Goal: Contribute content

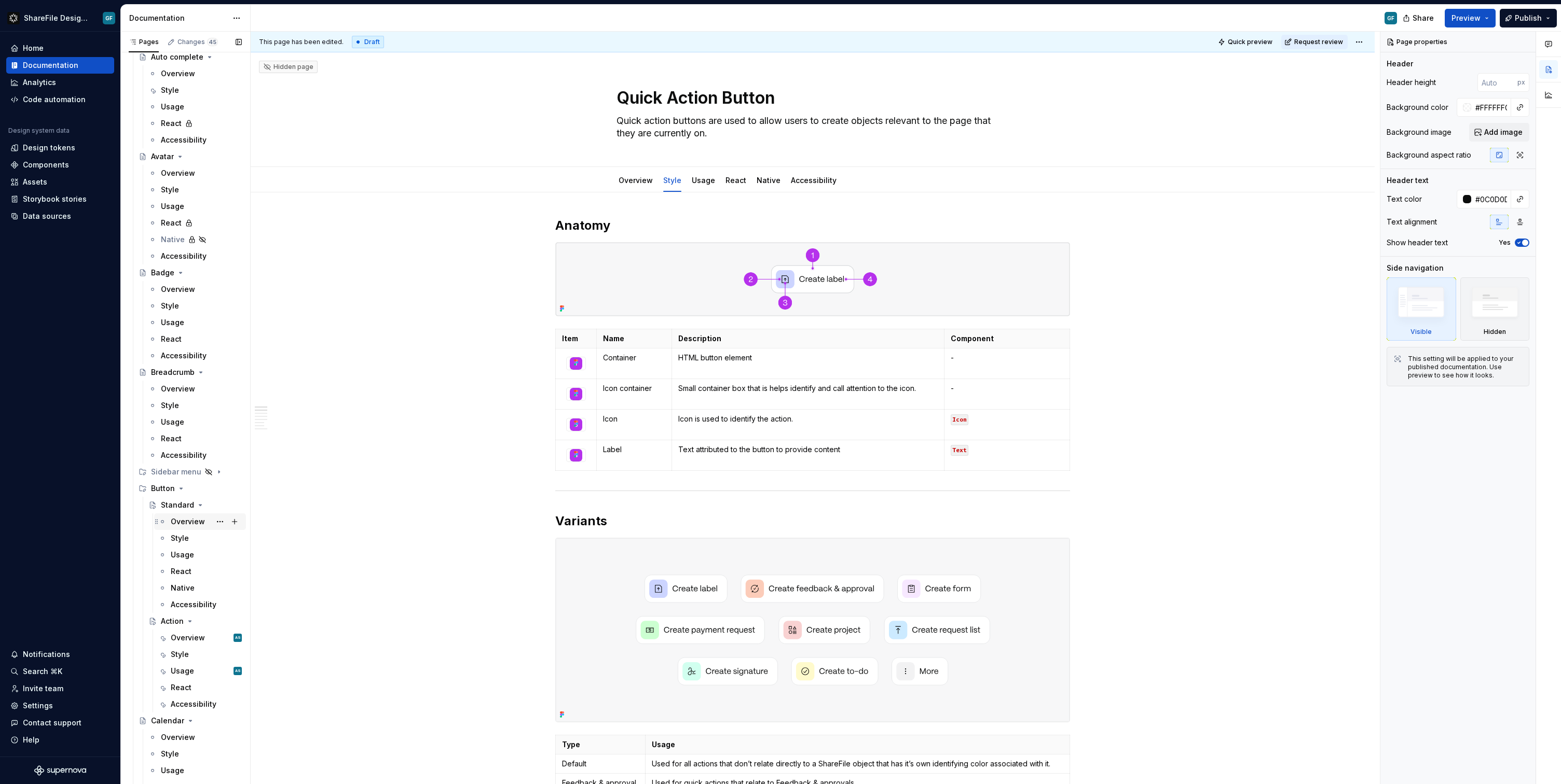
scroll to position [401, 0]
click at [182, 618] on div "Overview AS" at bounding box center [206, 611] width 71 height 15
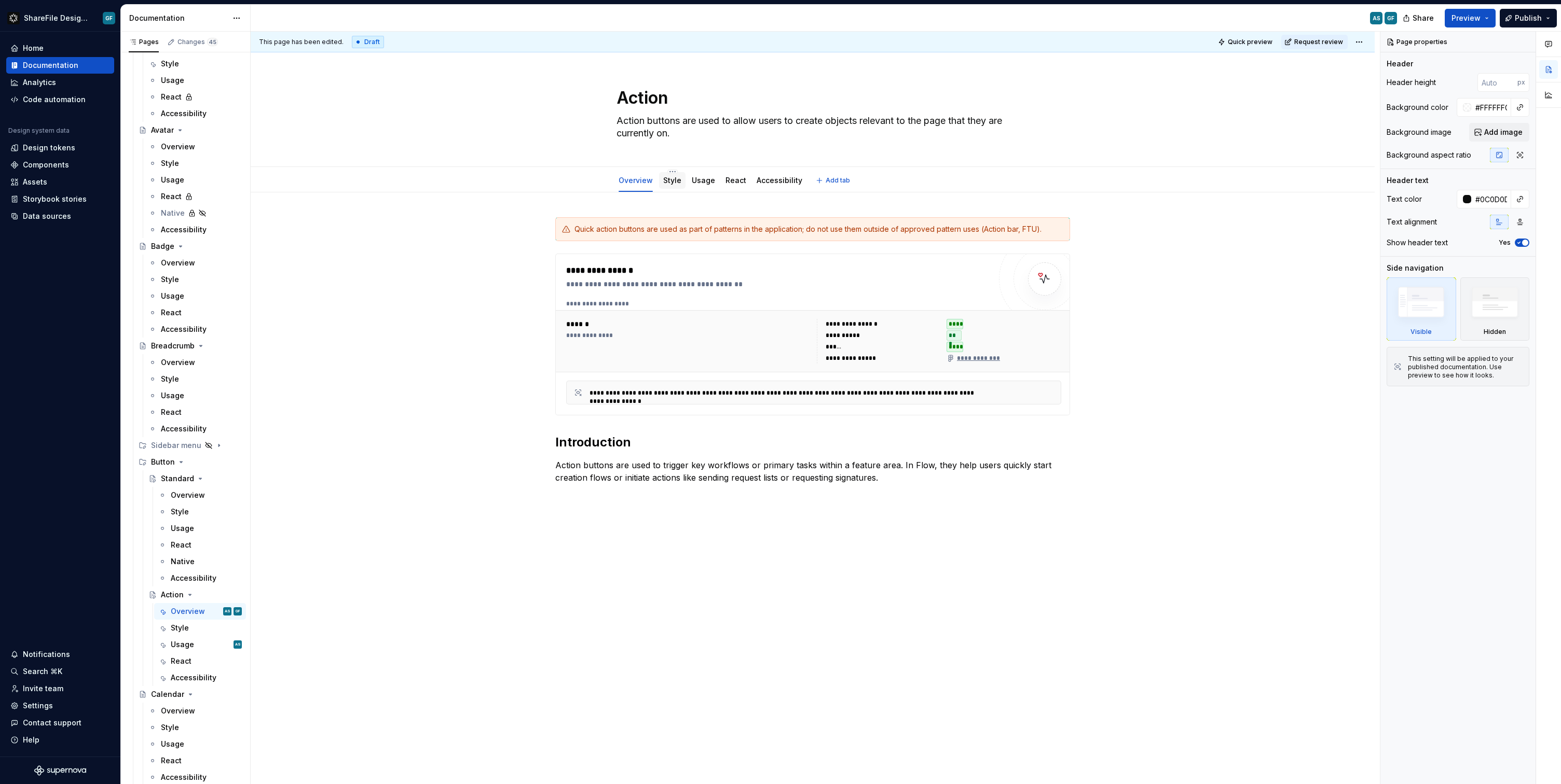
click at [665, 182] on link "Style" at bounding box center [673, 180] width 18 height 9
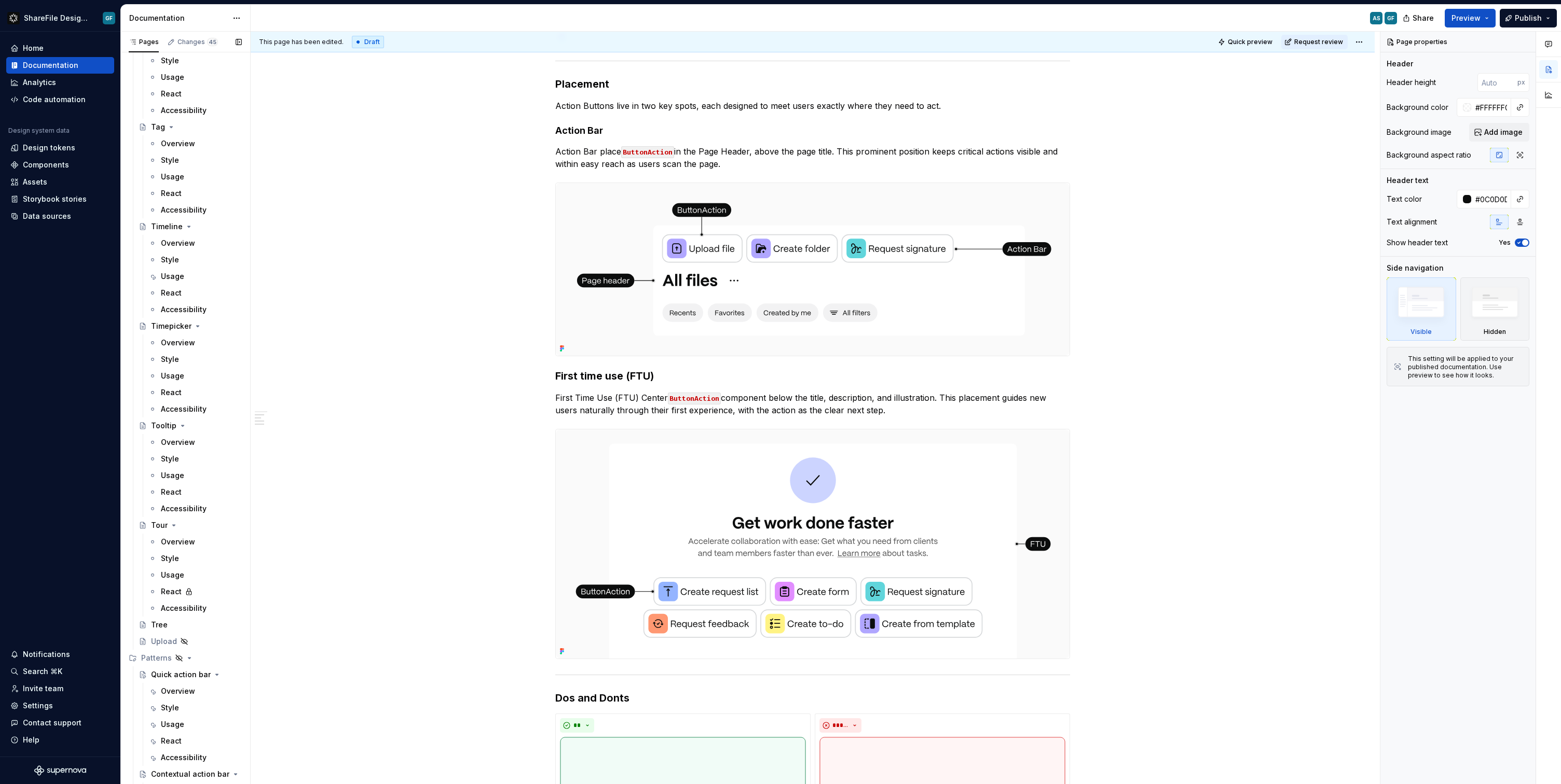
scroll to position [4534, 0]
drag, startPoint x: 175, startPoint y: 545, endPoint x: 172, endPoint y: 553, distance: 8.5
click at [175, 545] on div "Usage" at bounding box center [172, 546] width 24 height 11
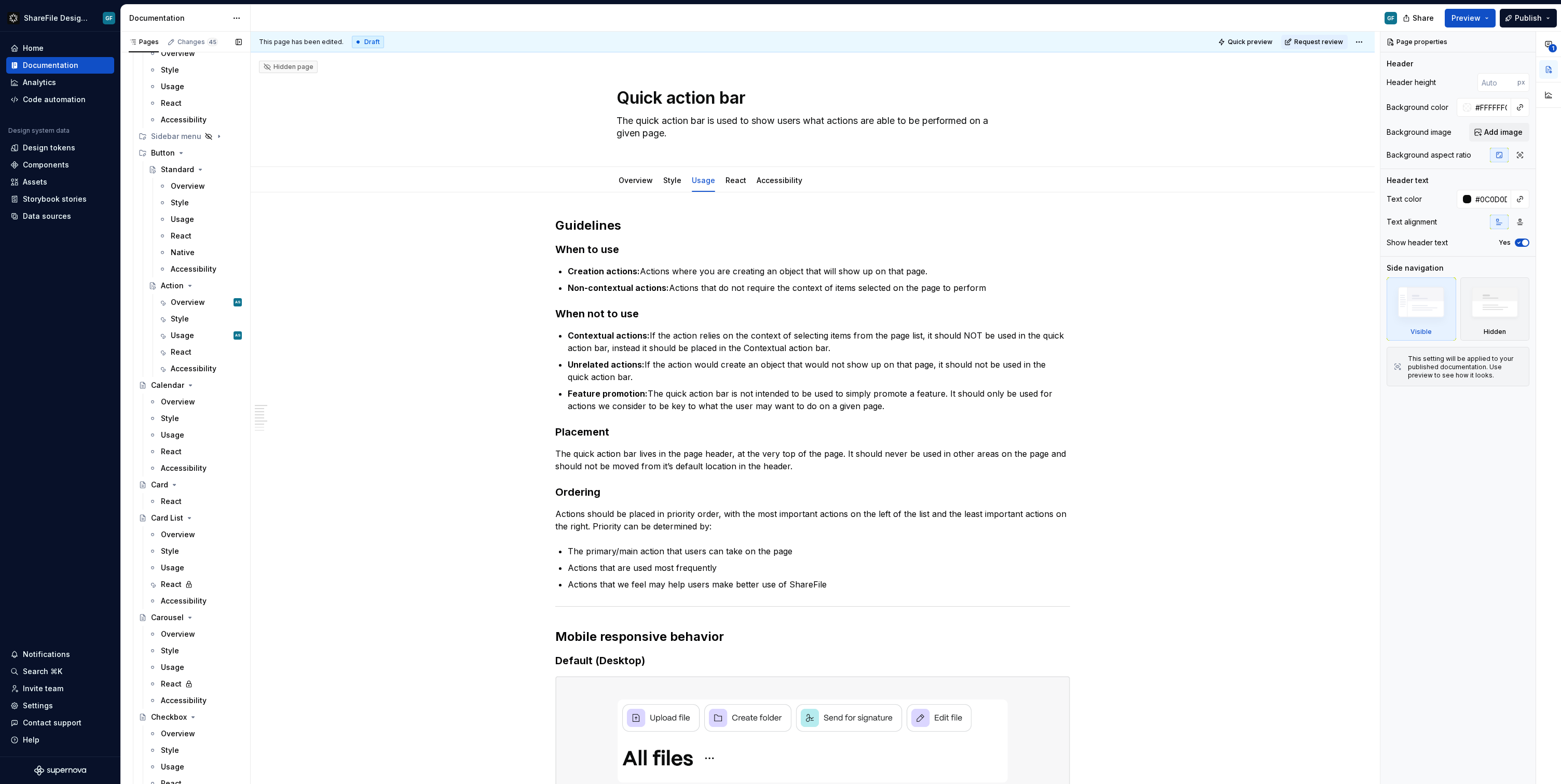
scroll to position [707, 0]
click at [193, 336] on div "Usage AS" at bounding box center [206, 339] width 71 height 15
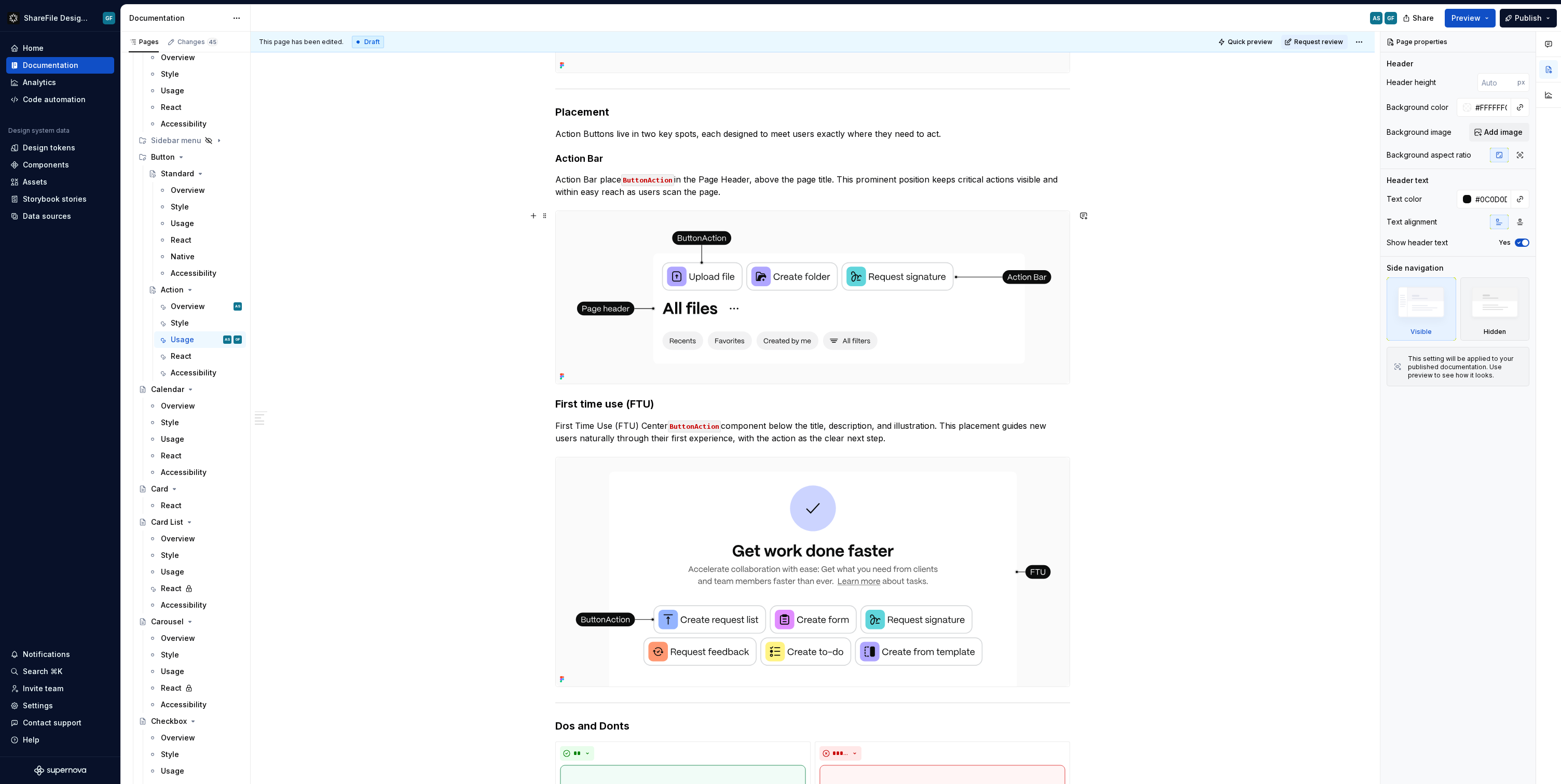
scroll to position [340, 0]
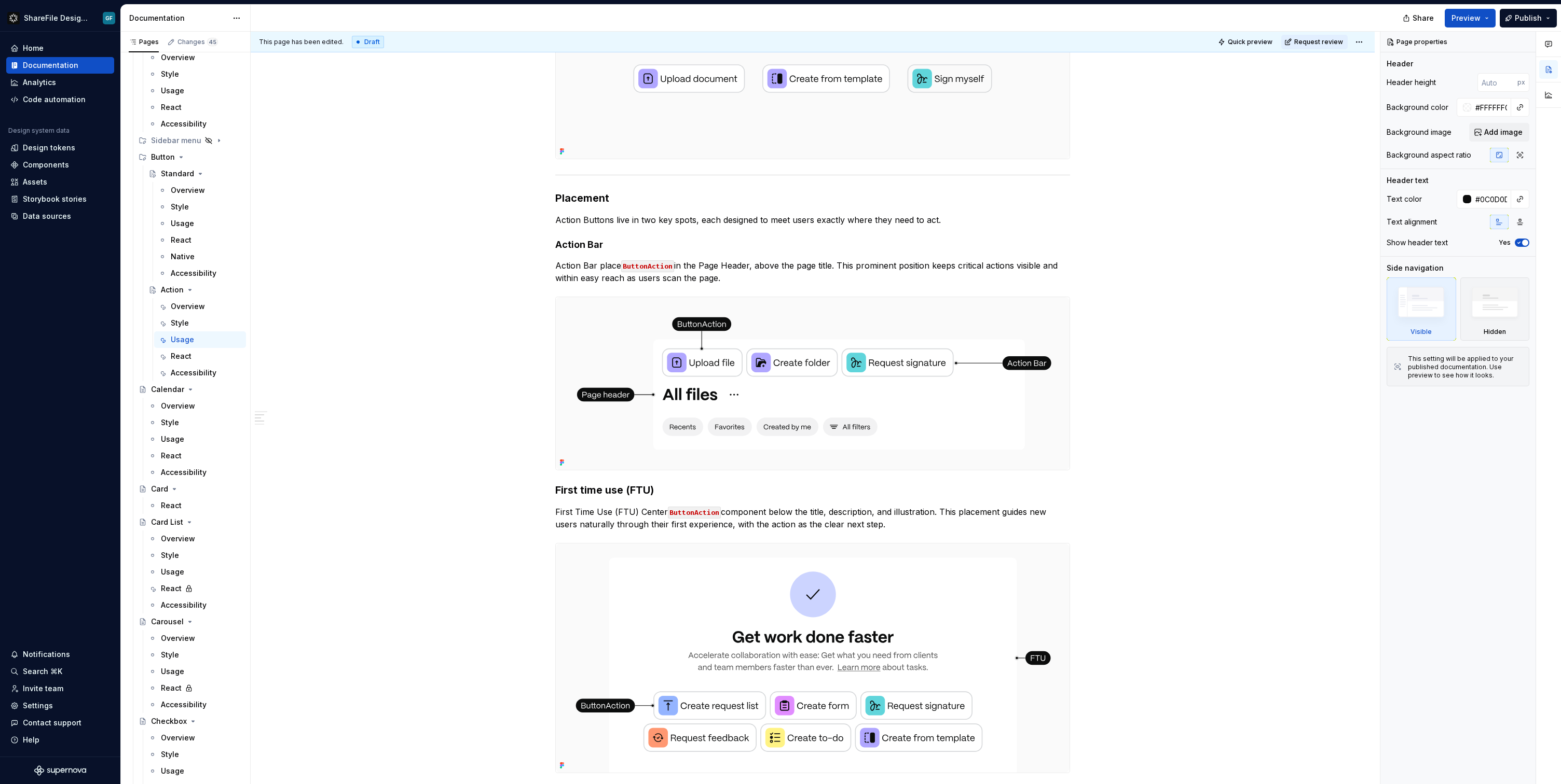
type textarea "*"
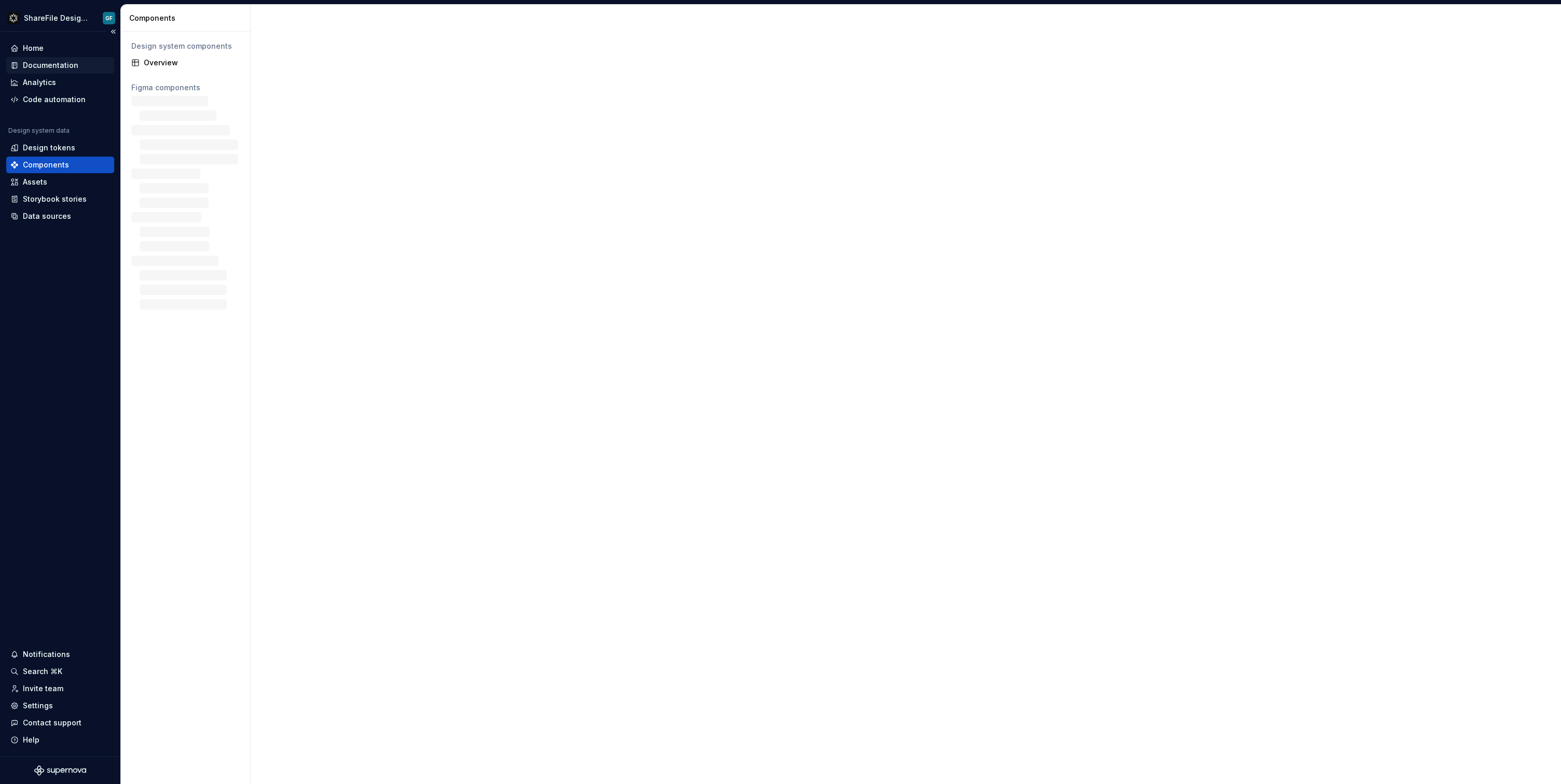
click at [54, 67] on div "Documentation" at bounding box center [50, 66] width 56 height 11
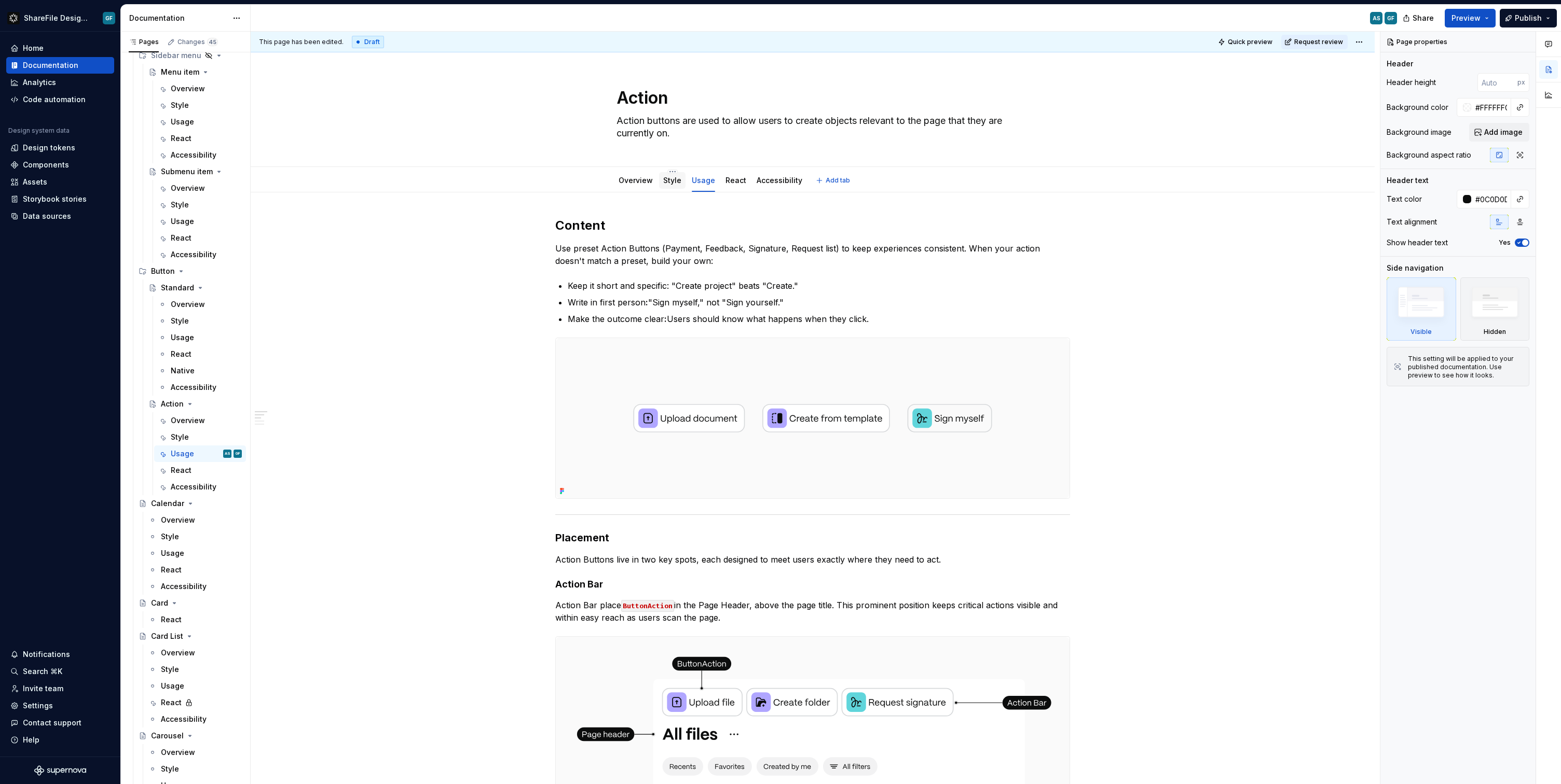
click at [673, 183] on link "Style" at bounding box center [673, 180] width 18 height 9
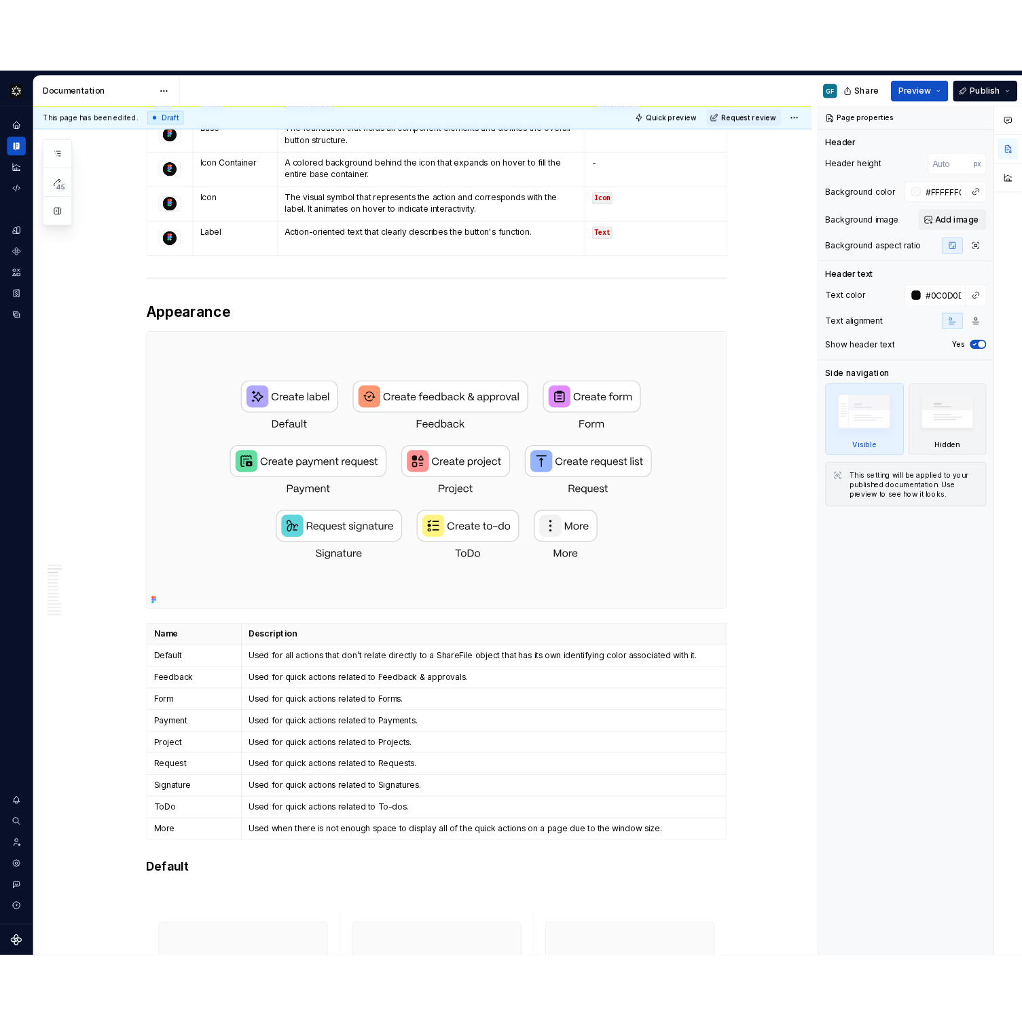
scroll to position [534, 0]
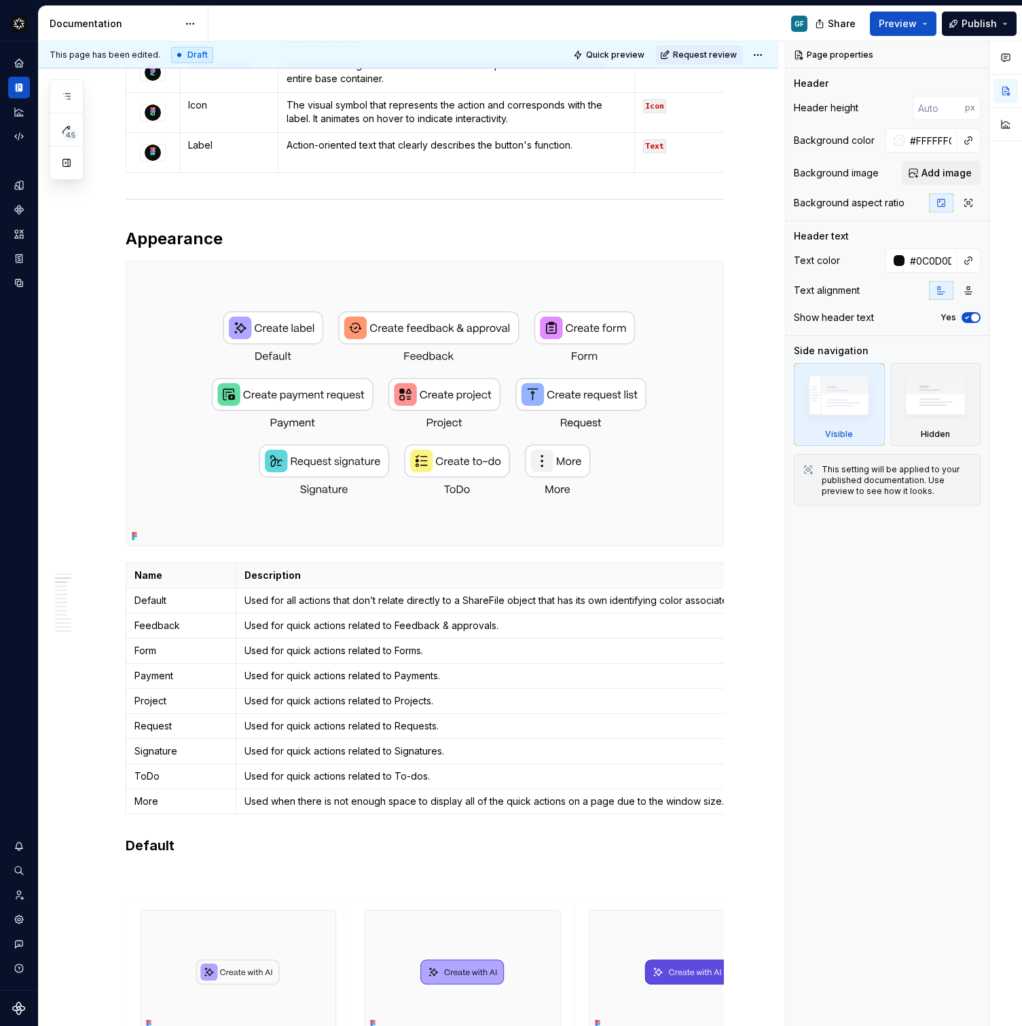
type textarea "*"
